Goal: Find specific page/section: Find specific page/section

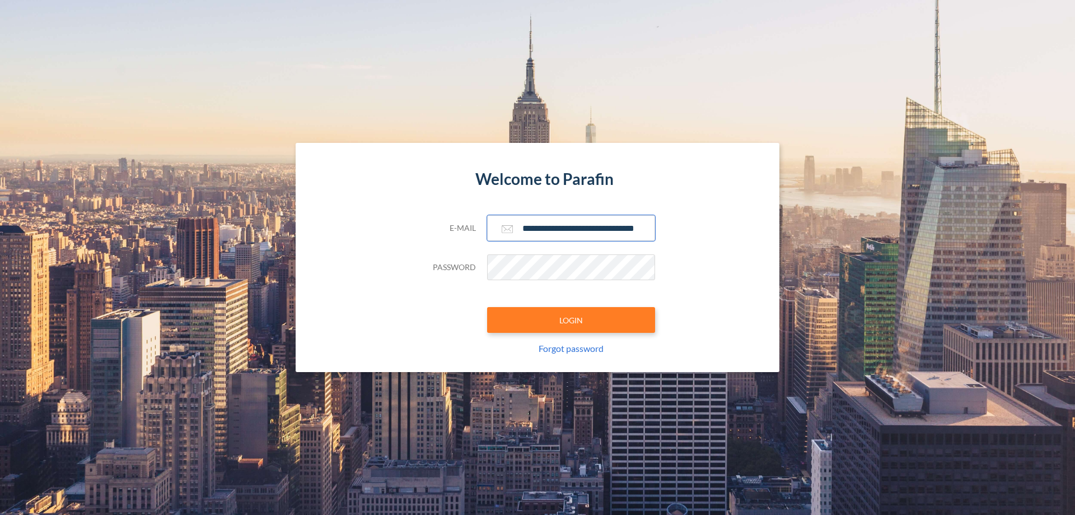
scroll to position [0, 18]
type input "**********"
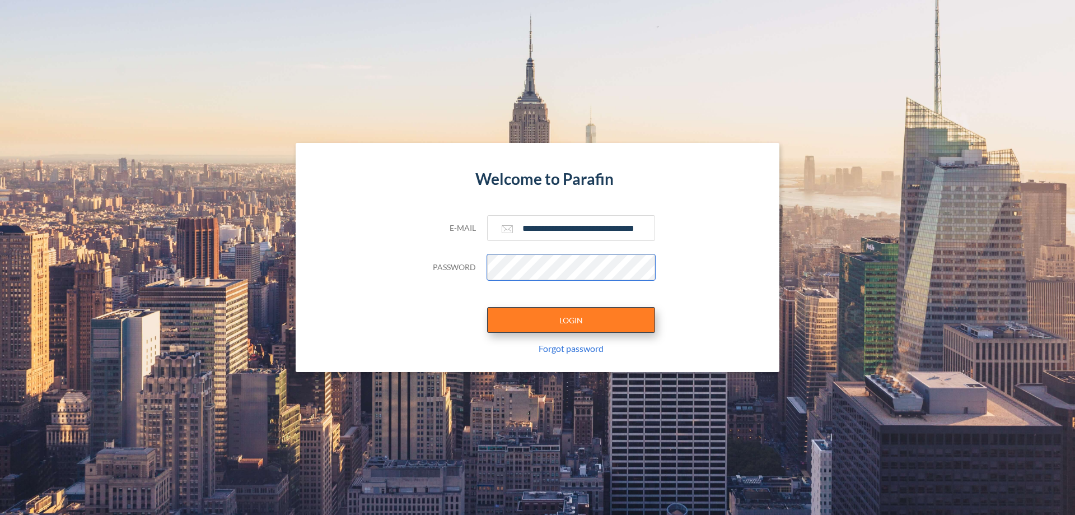
scroll to position [0, 0]
click at [571, 320] on button "LOGIN" at bounding box center [571, 320] width 168 height 26
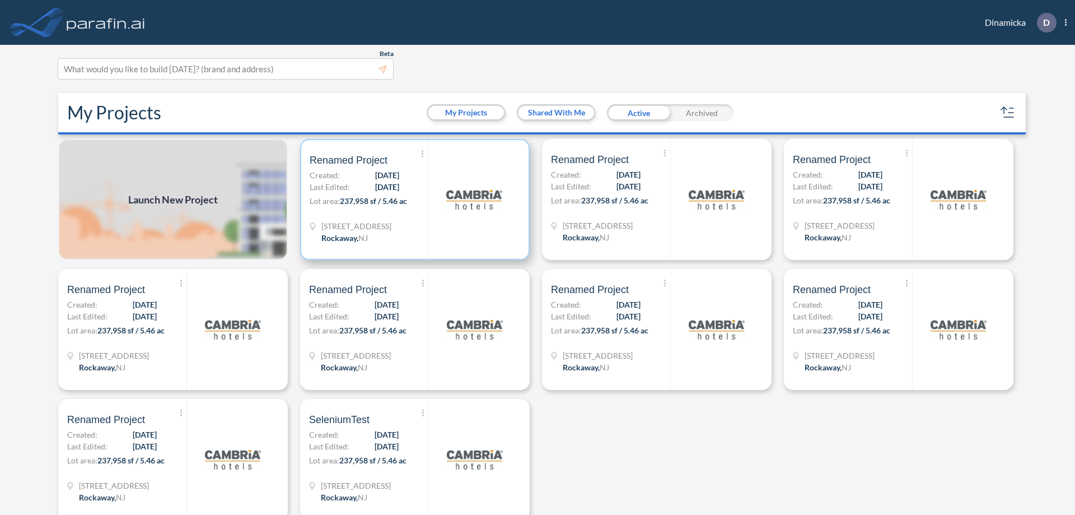
scroll to position [3, 0]
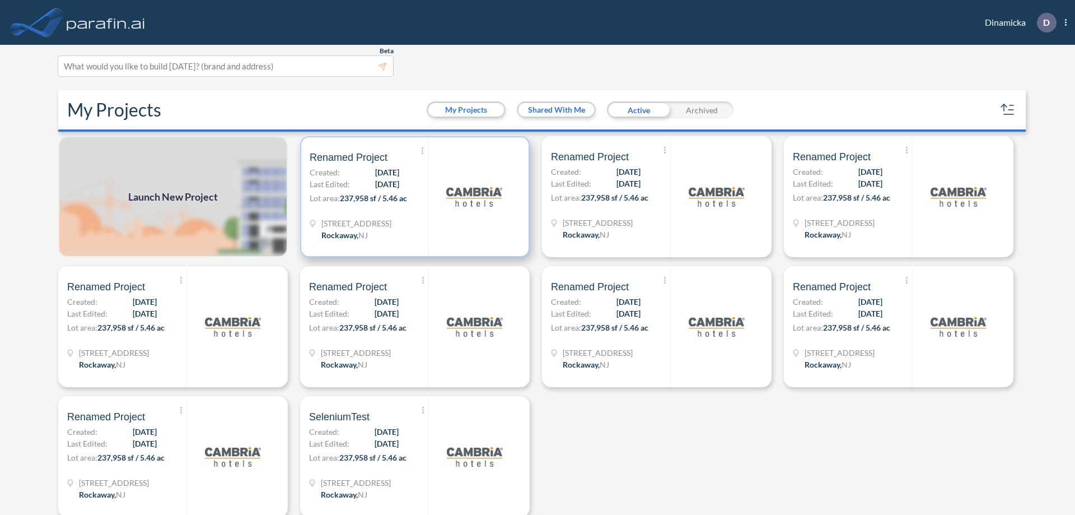
click at [413, 197] on p "Lot area: 237,958 sf / 5.46 ac" at bounding box center [369, 200] width 119 height 16
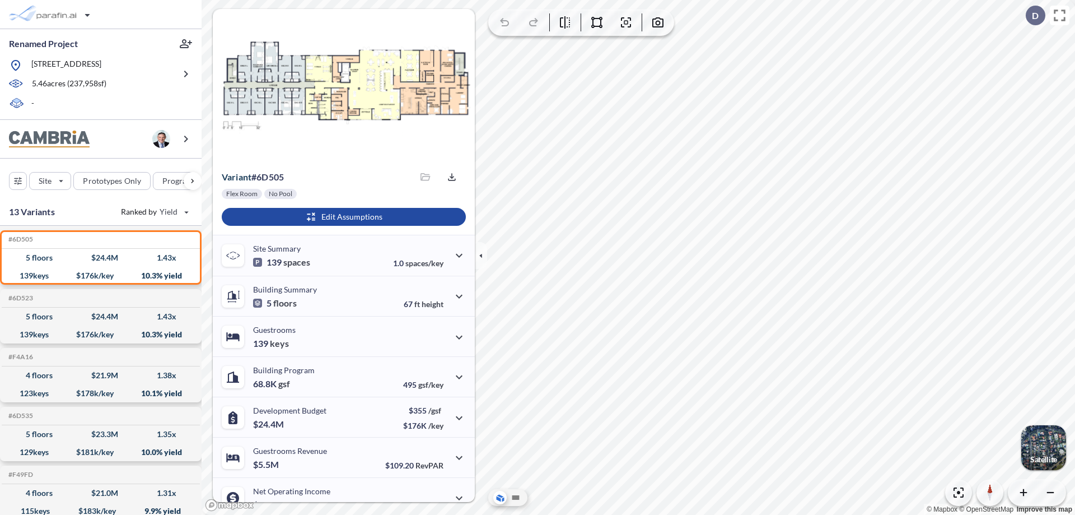
scroll to position [57, 0]
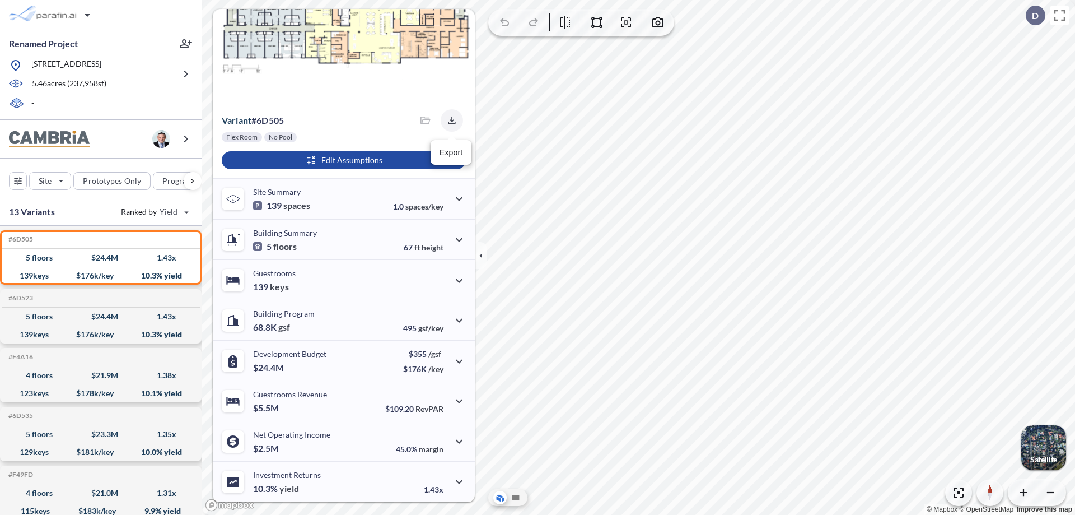
click at [449, 120] on icon "button" at bounding box center [451, 119] width 7 height 7
